Goal: Task Accomplishment & Management: Use online tool/utility

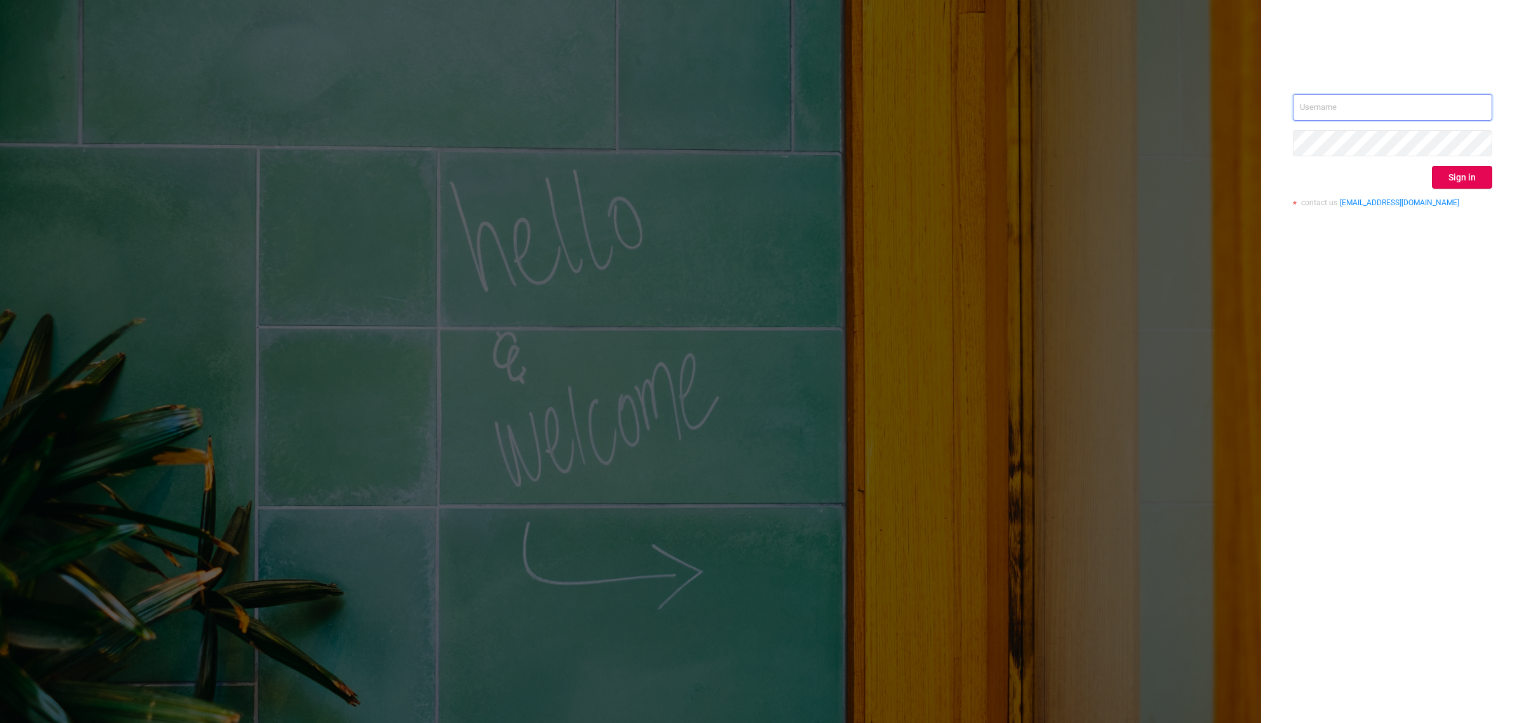
click at [1388, 95] on input "text" at bounding box center [1392, 107] width 199 height 27
type input "[EMAIL_ADDRESS][DOMAIN_NAME]"
click at [1467, 170] on button "Sign in" at bounding box center [1462, 177] width 60 height 23
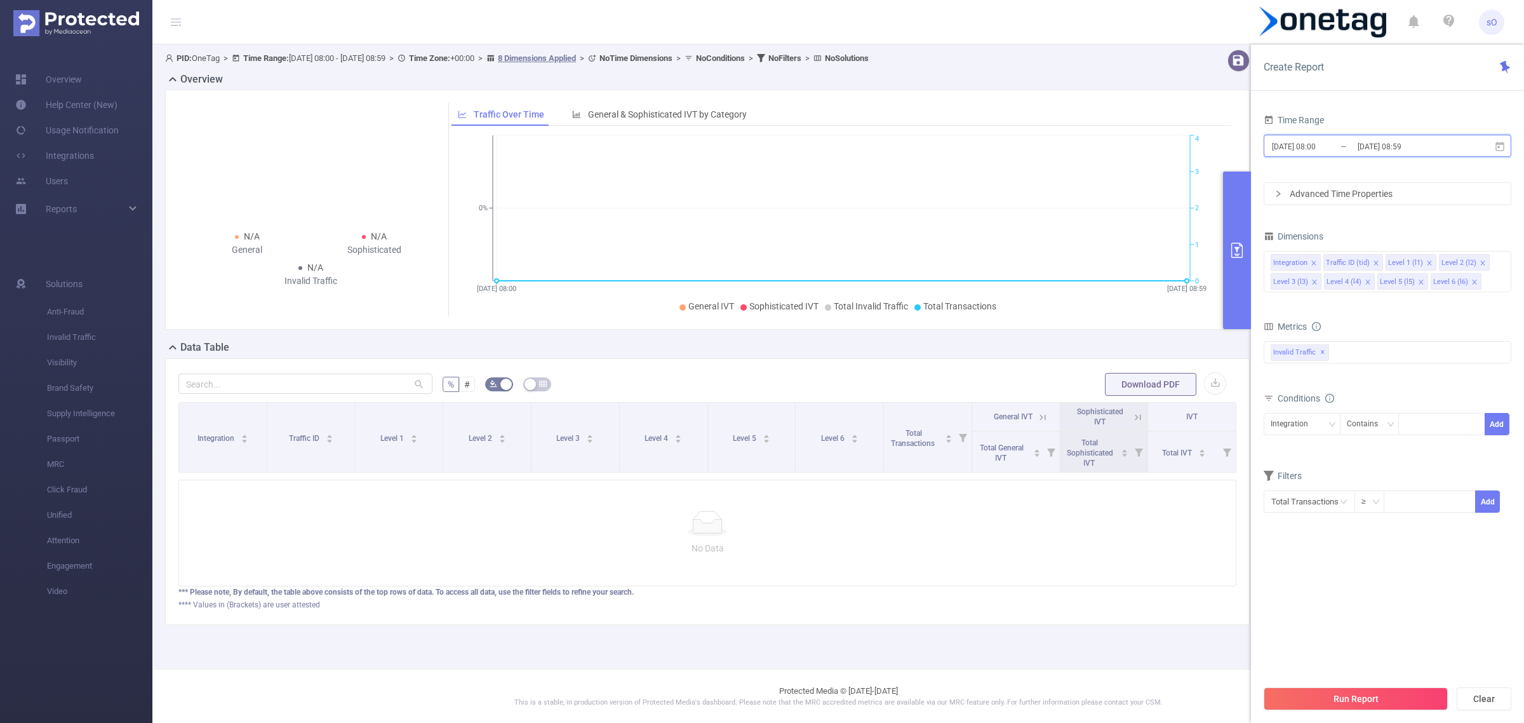
click at [1501, 149] on icon at bounding box center [1499, 146] width 11 height 11
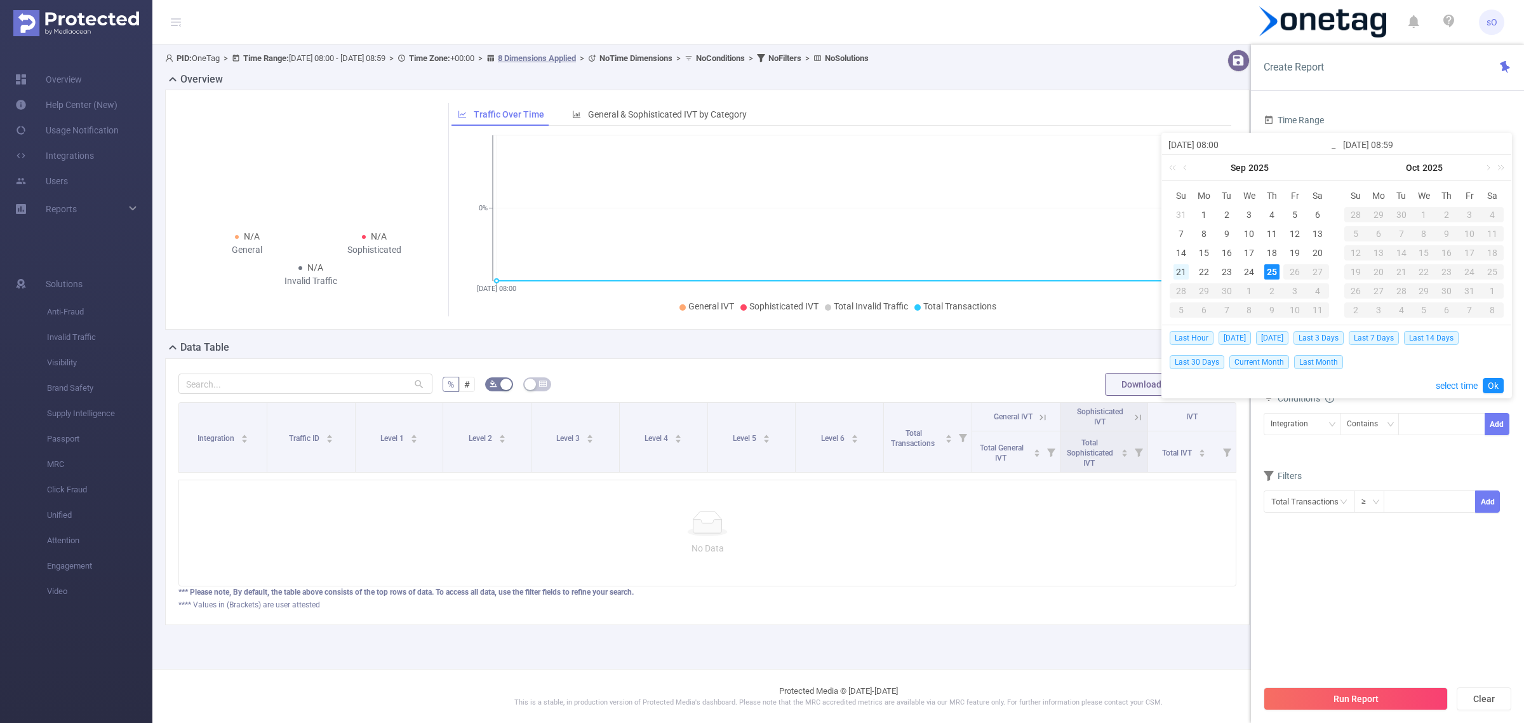
click at [1179, 271] on div "21" at bounding box center [1181, 271] width 15 height 15
click at [1275, 267] on div "25" at bounding box center [1272, 271] width 15 height 15
type input "[DATE] 08:00"
click at [1493, 389] on link "Ok" at bounding box center [1493, 385] width 21 height 15
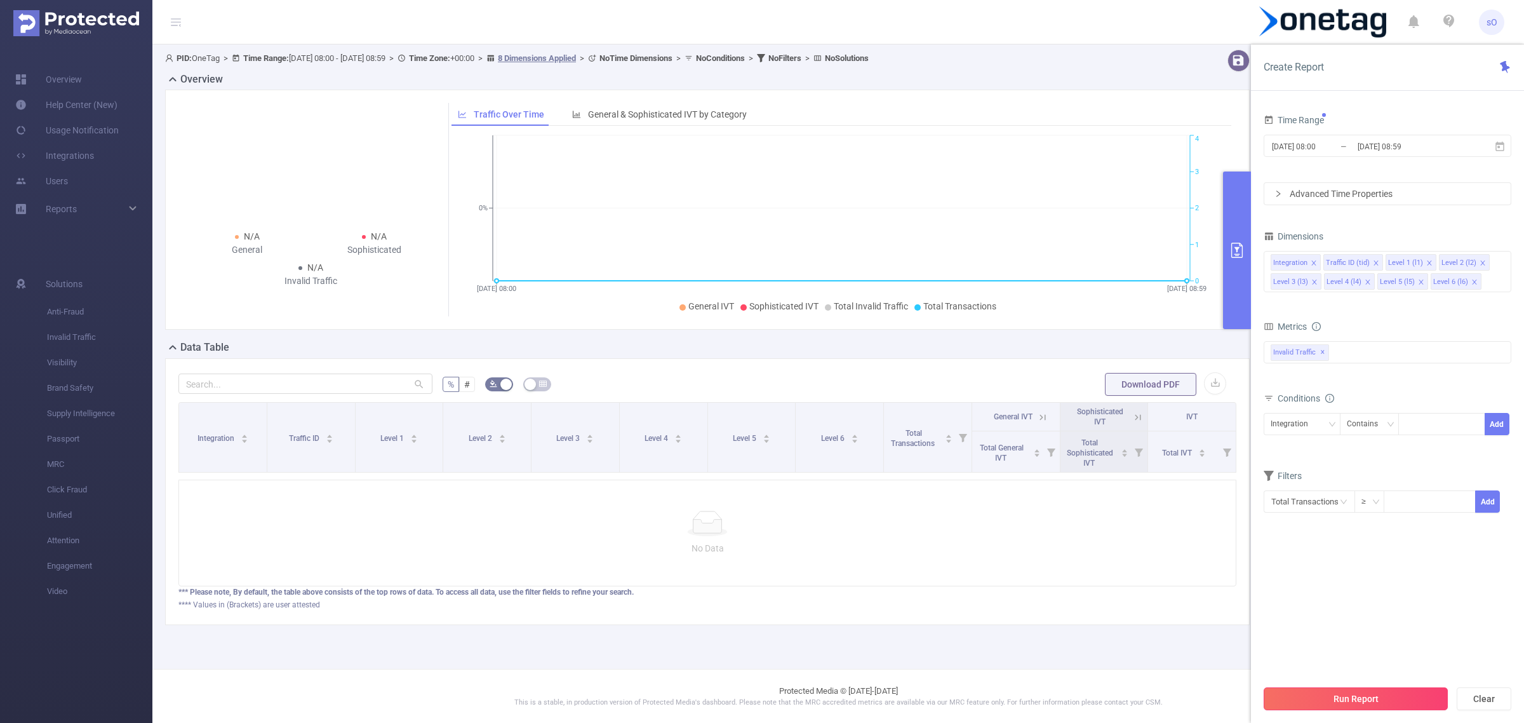
click at [1350, 690] on button "Run Report" at bounding box center [1356, 698] width 184 height 23
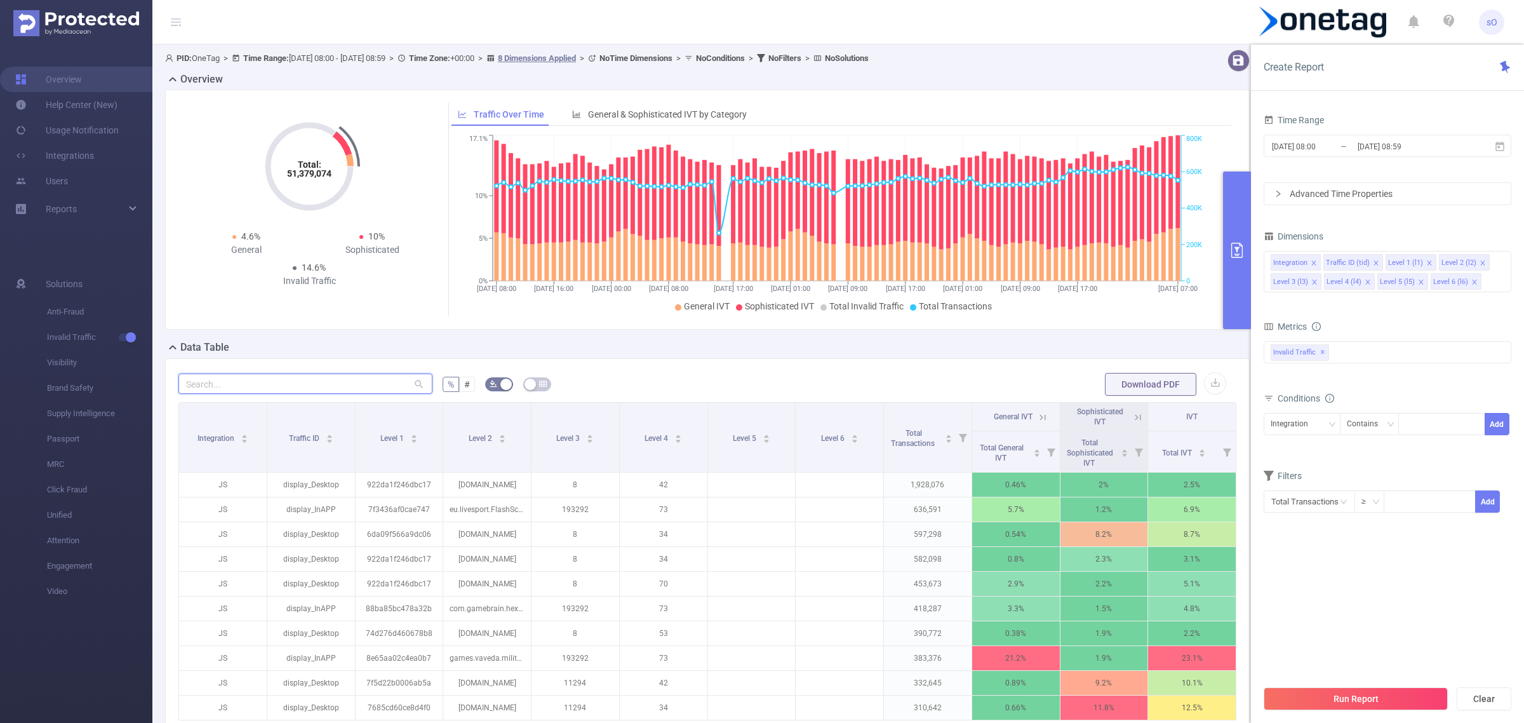
click at [233, 377] on input "text" at bounding box center [305, 383] width 254 height 20
paste input "[DOMAIN_NAME]"
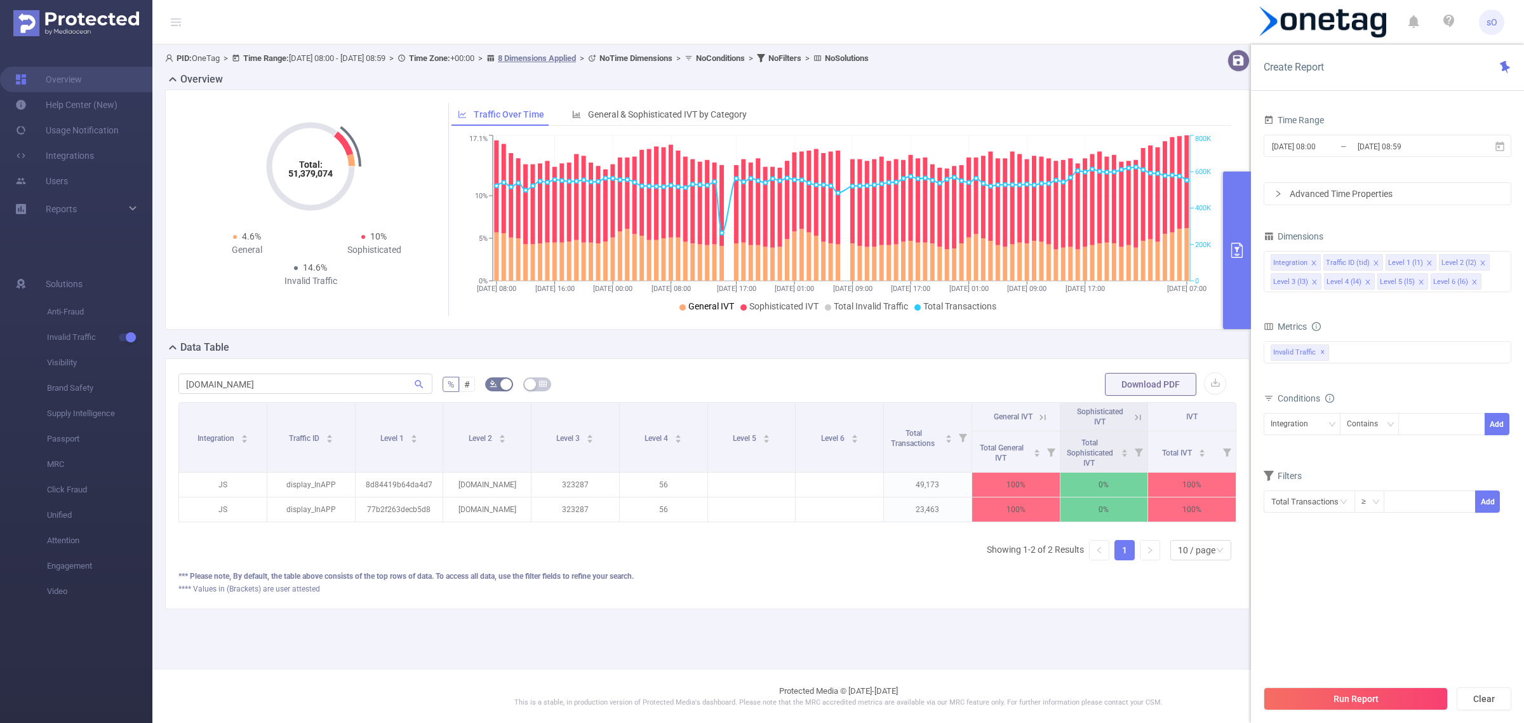
click at [993, 410] on span "General IVT" at bounding box center [1016, 414] width 46 height 11
click at [1039, 414] on icon at bounding box center [1042, 417] width 11 height 11
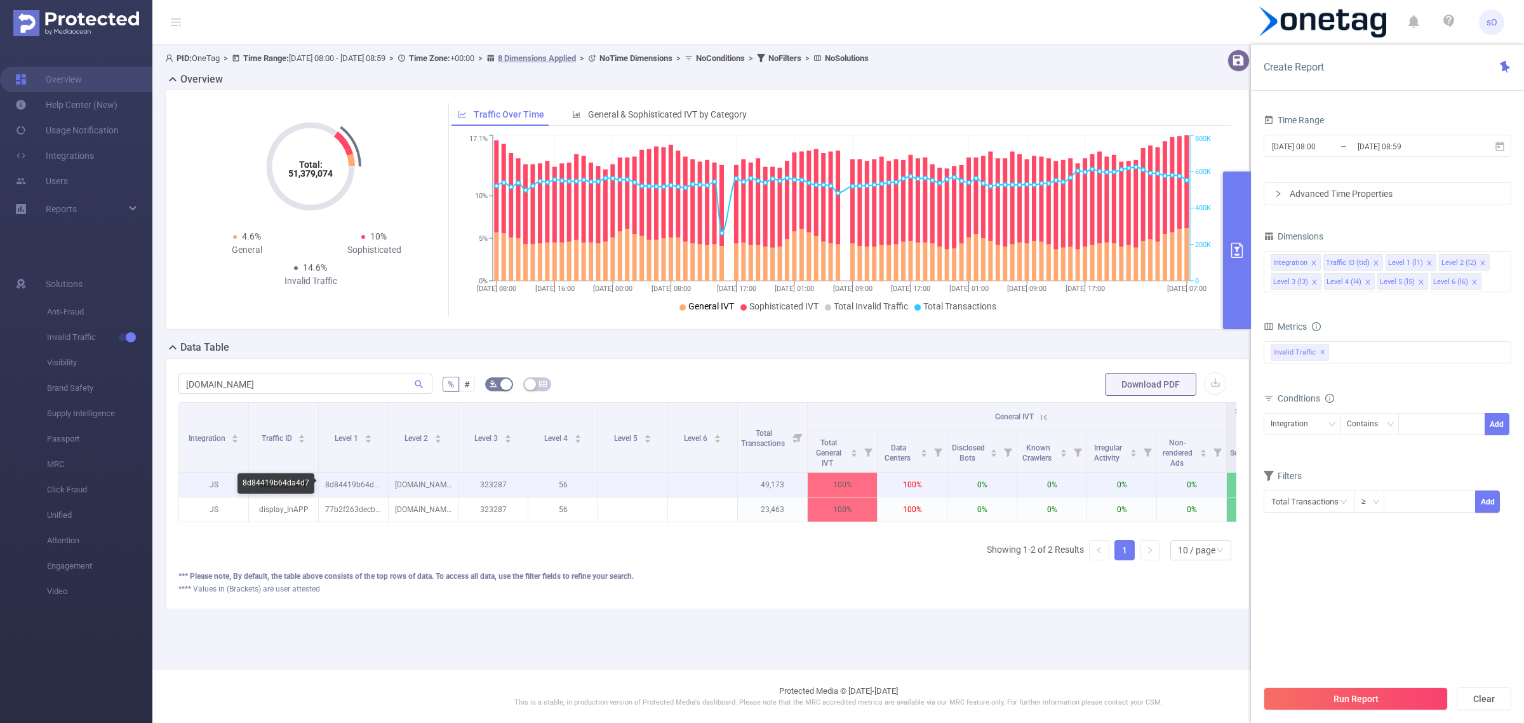
click at [363, 484] on p "8d84419b64da4d7" at bounding box center [353, 485] width 69 height 24
copy p "8d84419b64da4d7"
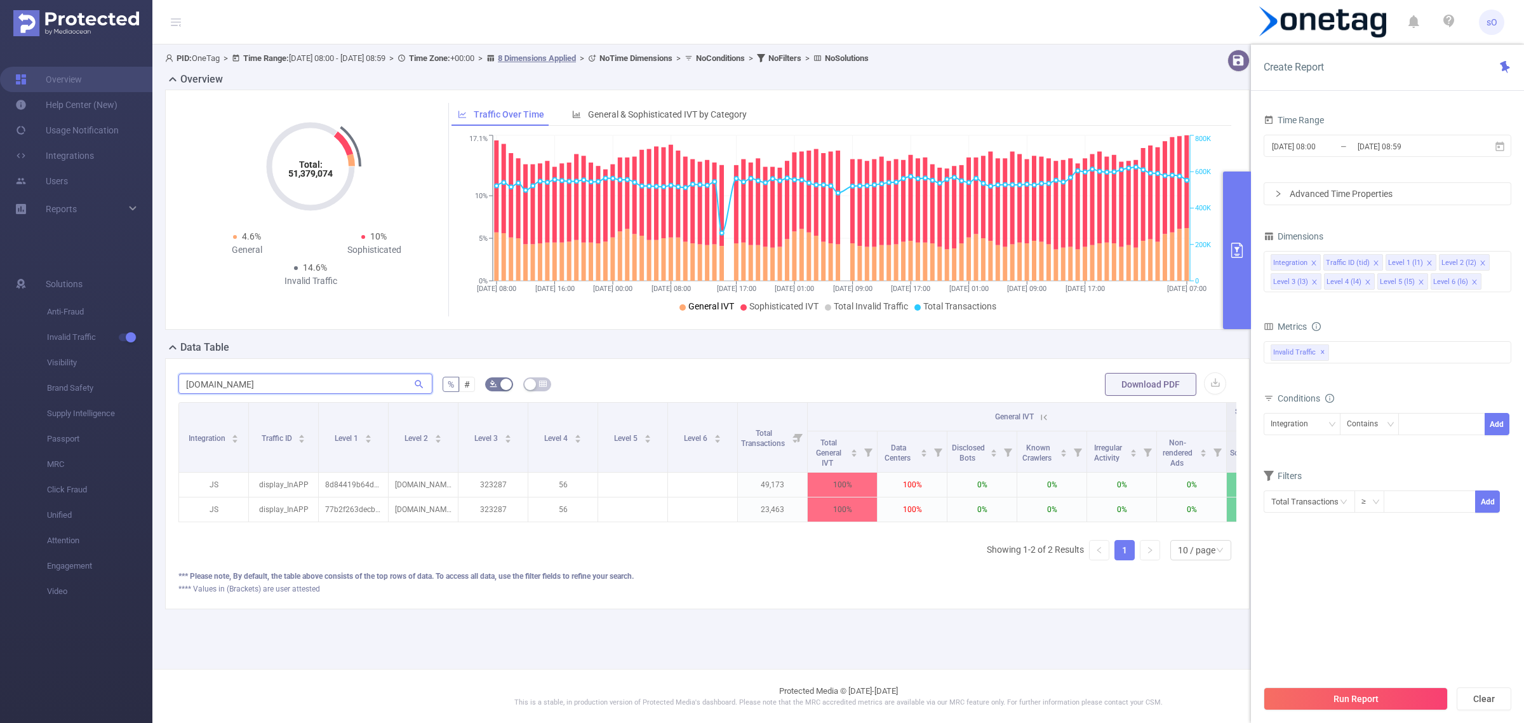
click at [314, 384] on input "[DOMAIN_NAME]" at bounding box center [305, 383] width 254 height 20
paste input "8d84419b64da4d7"
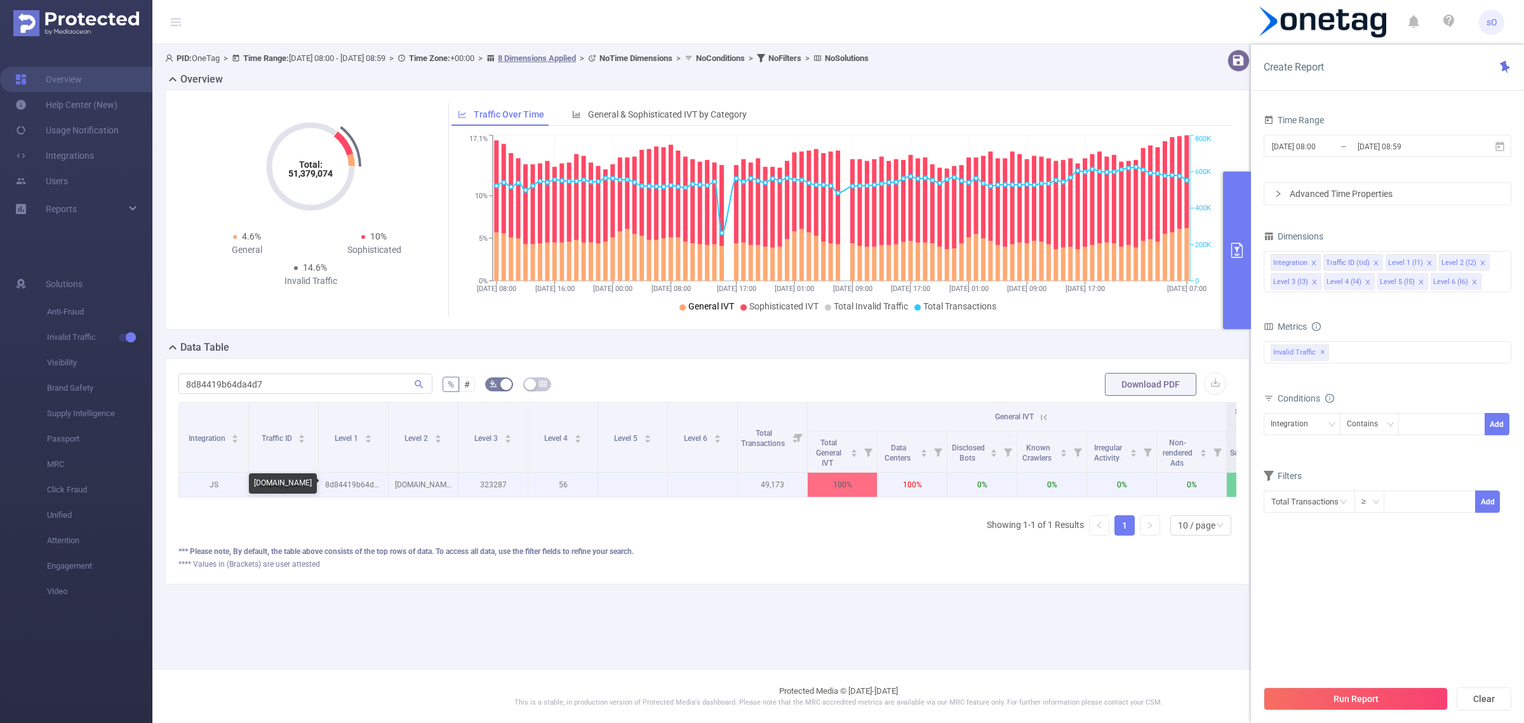
click at [431, 477] on p "[DOMAIN_NAME]" at bounding box center [423, 485] width 69 height 24
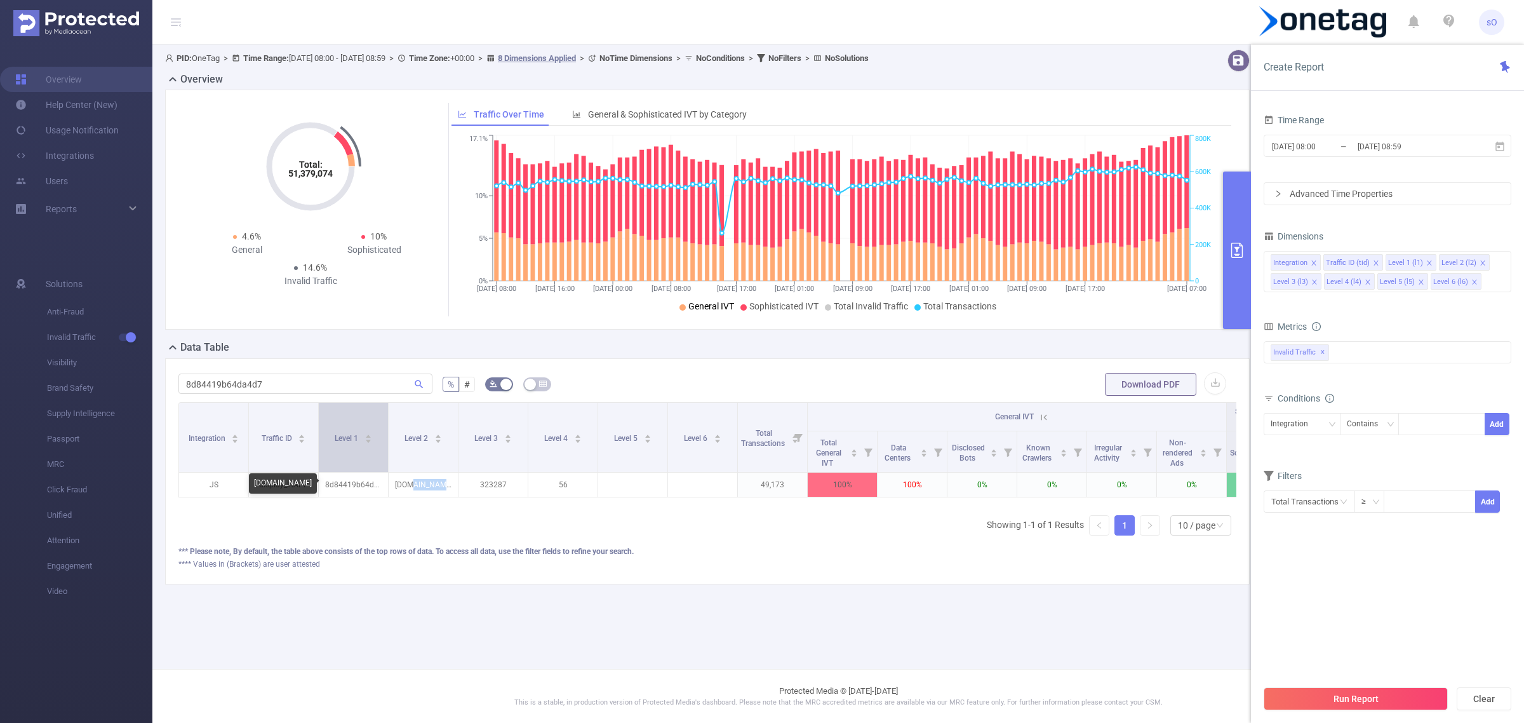
copy p "easybrain"
click at [337, 375] on input "8d84419b64da4d7" at bounding box center [305, 383] width 254 height 20
paste input "easybrain"
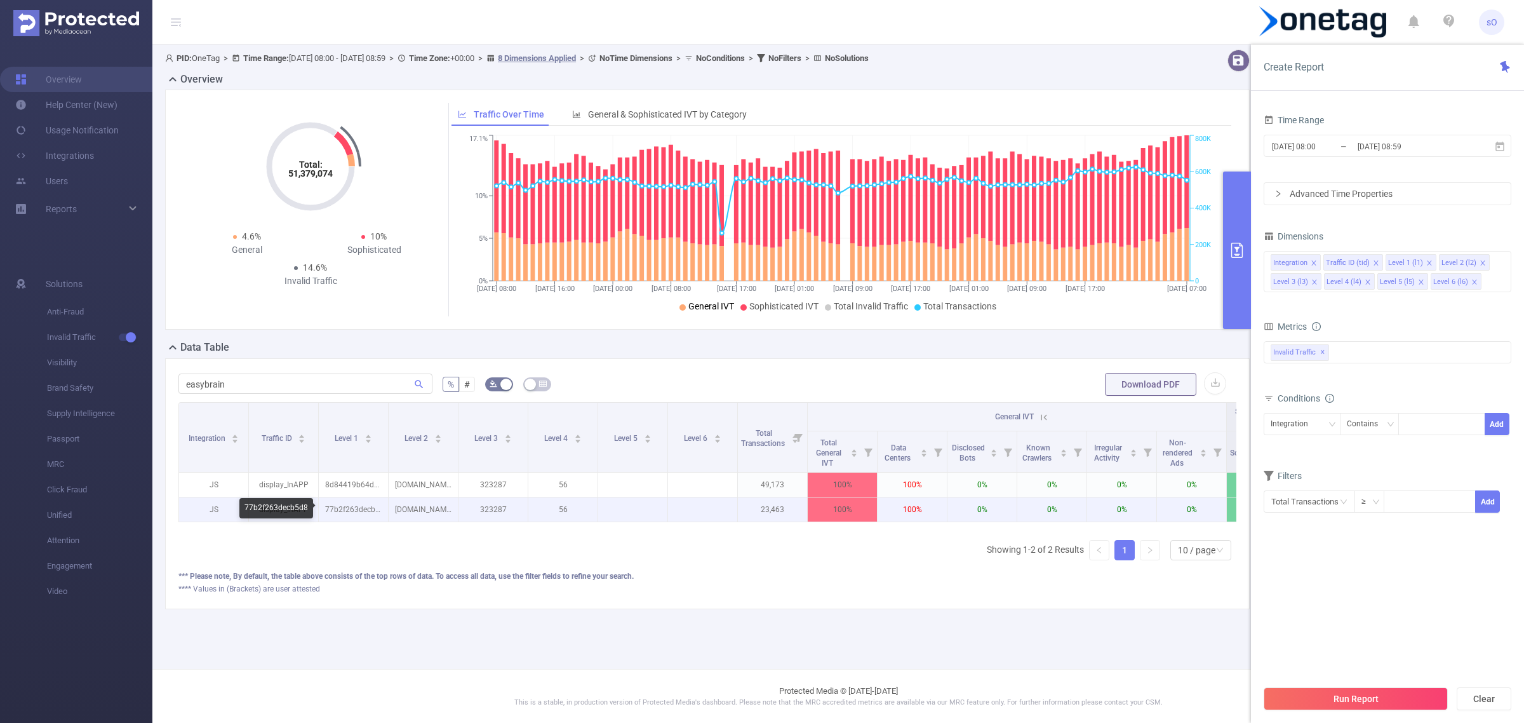
click at [334, 509] on p "77b2f263decb5d8" at bounding box center [353, 509] width 69 height 24
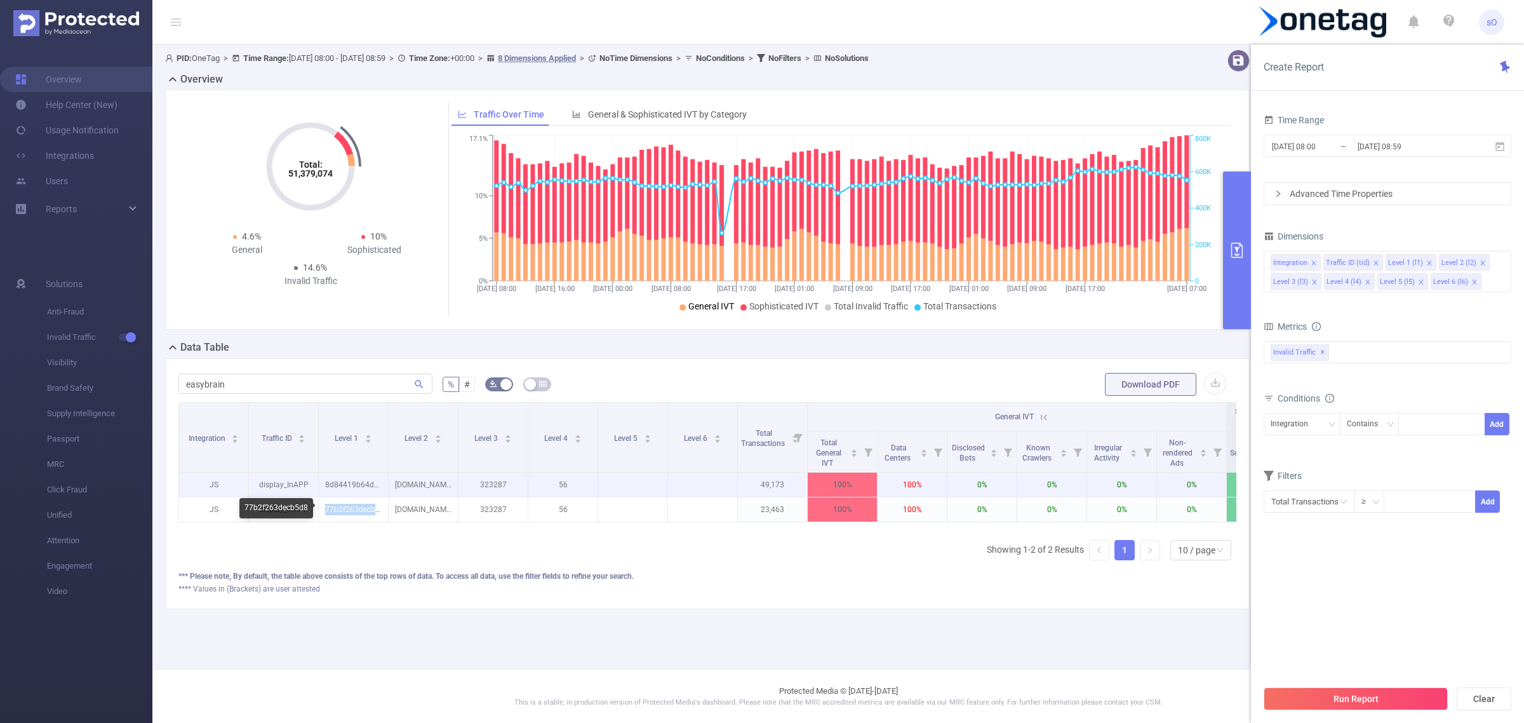
copy p "77b2f263decb5d8"
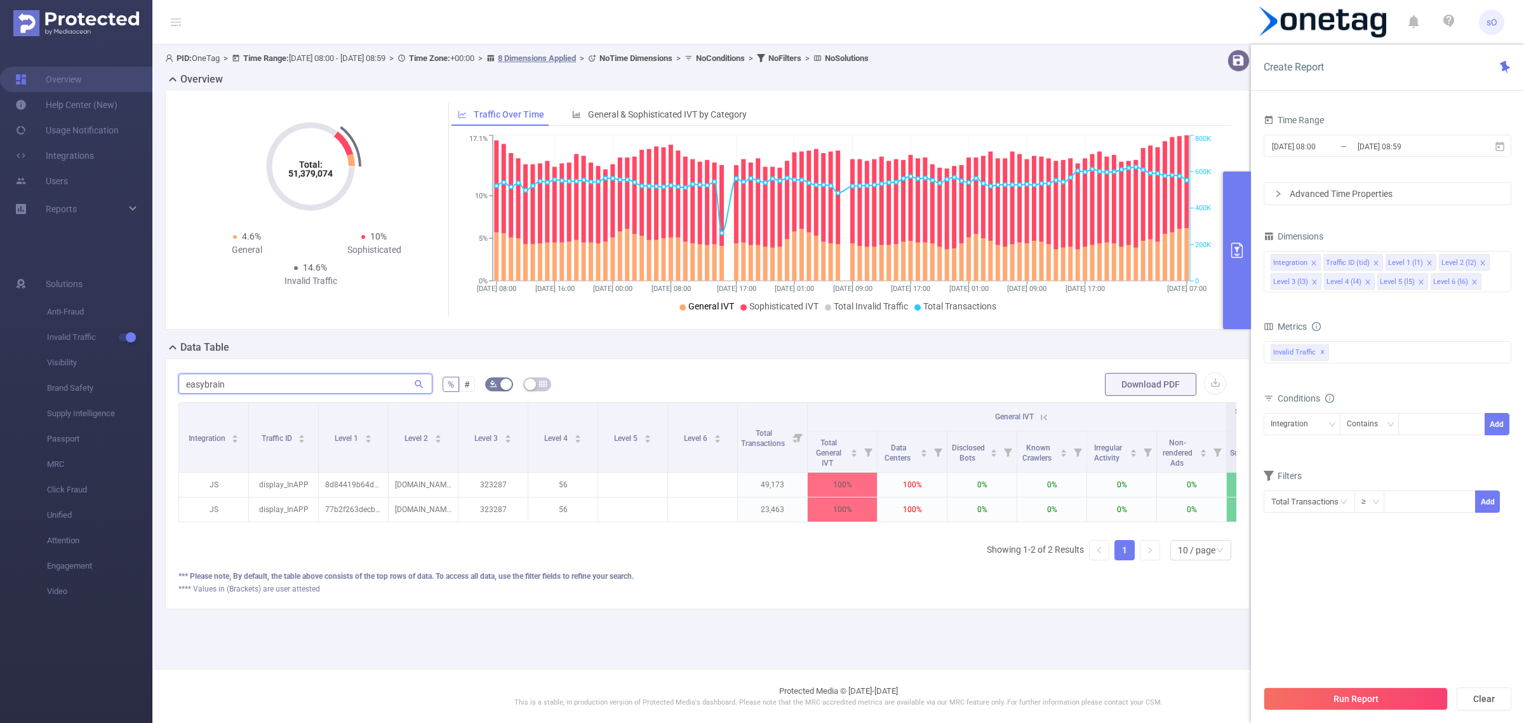
click at [274, 385] on input "easybrain" at bounding box center [305, 383] width 254 height 20
paste input "77b2f263decb5d8"
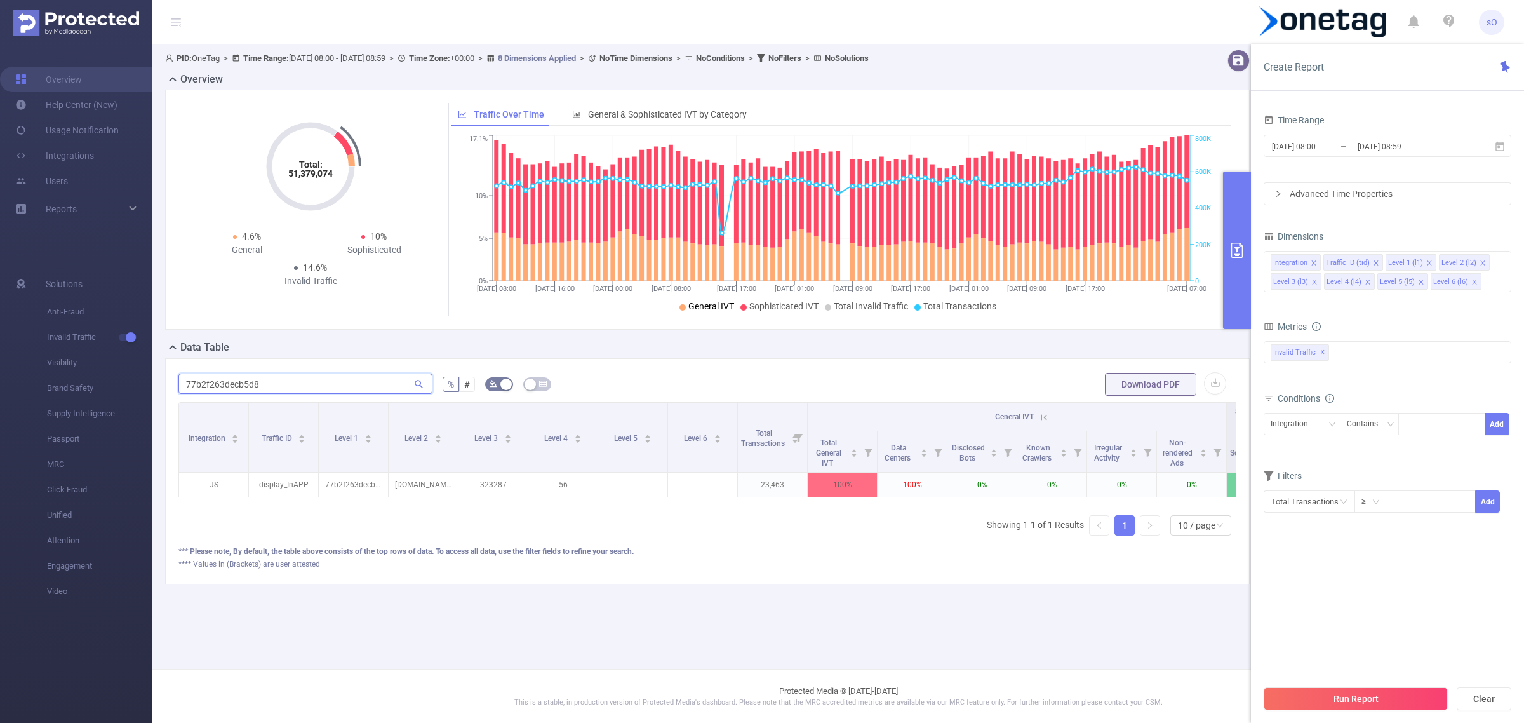
type input "77b2f263decb5d8"
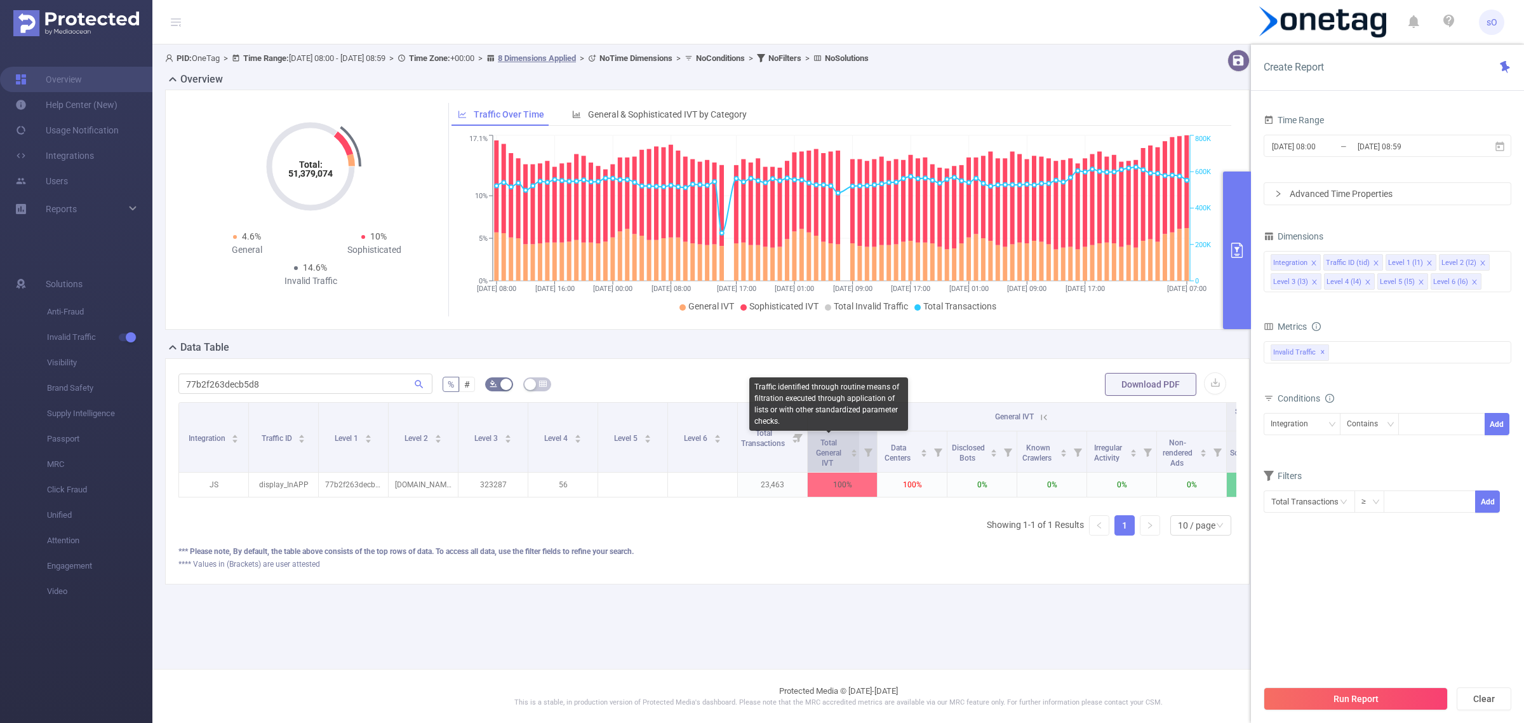
click at [836, 443] on span "Total General IVT" at bounding box center [828, 452] width 25 height 29
